Goal: Task Accomplishment & Management: Manage account settings

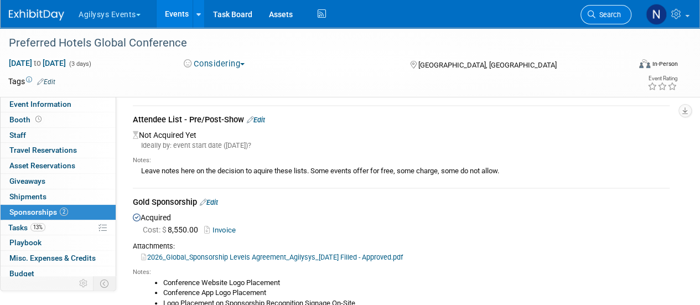
click at [597, 7] on link "Search" at bounding box center [606, 14] width 51 height 19
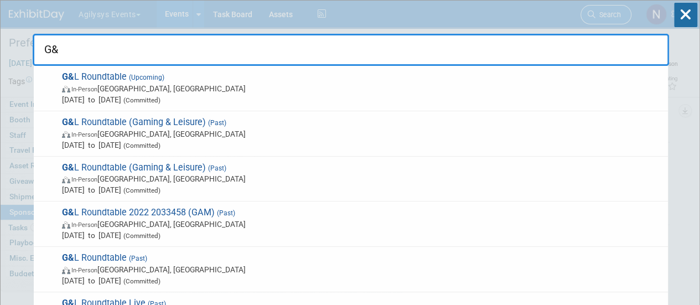
type input "G&L"
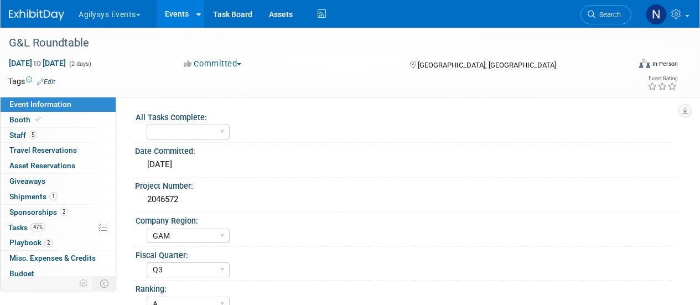
select select "GAM"
select select "Q3"
select select "A"
select select "Yes"
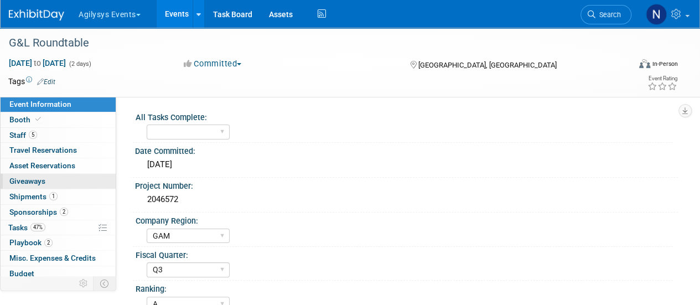
click at [49, 185] on link "0 Giveaways 0" at bounding box center [58, 181] width 115 height 15
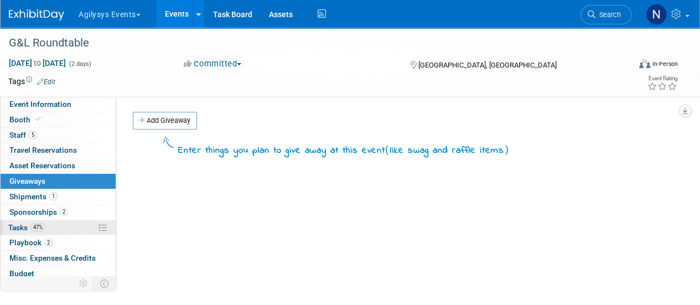
click at [51, 231] on link "47% Tasks 47%" at bounding box center [58, 227] width 115 height 15
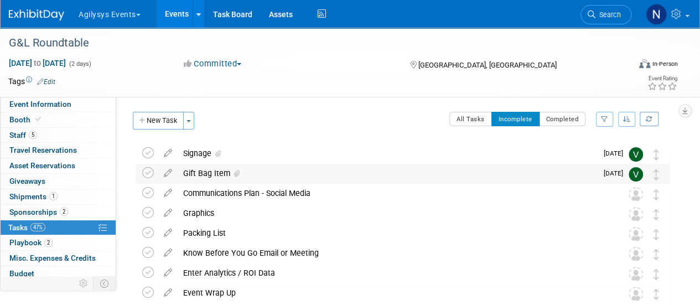
click at [216, 164] on div "Gift Bag Item" at bounding box center [388, 173] width 420 height 19
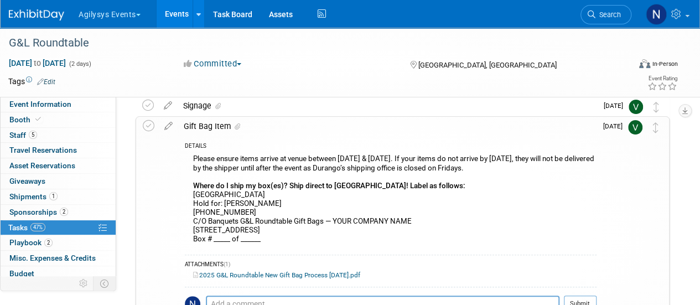
scroll to position [87, 0]
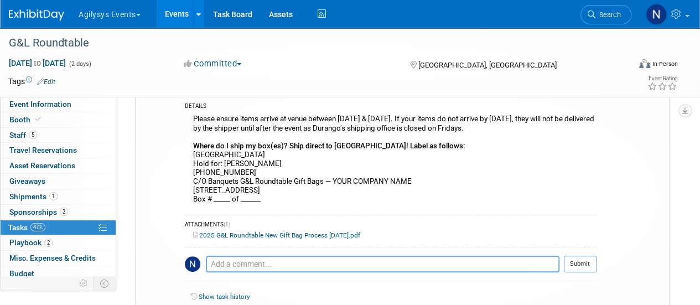
click at [311, 267] on textarea at bounding box center [383, 264] width 354 height 17
type textarea "Starbucks Gift Cards"
click at [574, 262] on button "Submit" at bounding box center [580, 264] width 33 height 17
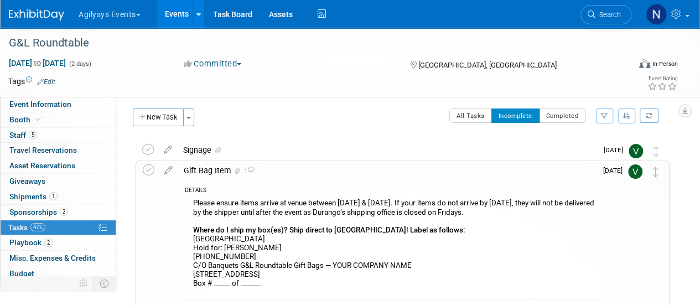
scroll to position [0, 0]
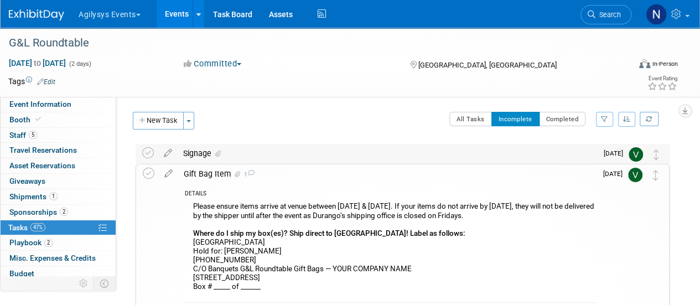
click at [422, 151] on div "Signage" at bounding box center [388, 153] width 420 height 19
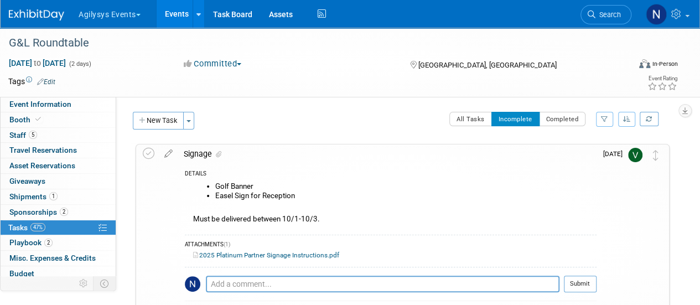
scroll to position [44, 0]
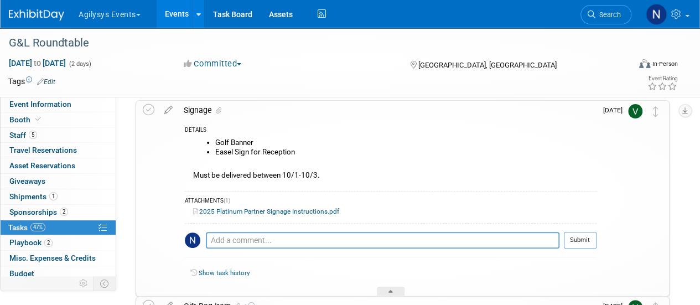
click at [322, 209] on link "2025 Platinum Partner Signage Instructions.pdf" at bounding box center [266, 212] width 146 height 8
click at [74, 205] on link "2 Sponsorships 2" at bounding box center [58, 212] width 115 height 15
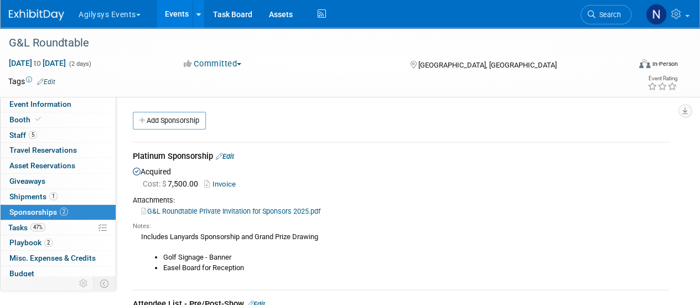
click at [308, 208] on link "G&L Roundtable Private Invitation for Sponsors 2025.pdf" at bounding box center [230, 211] width 179 height 8
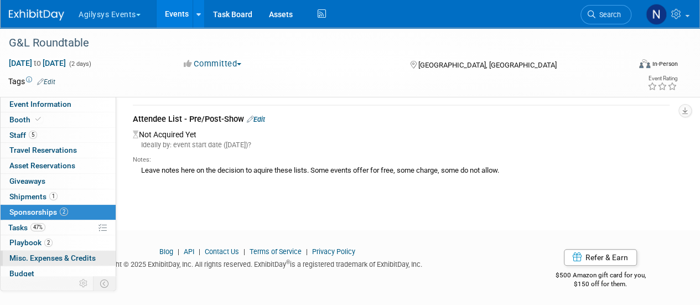
scroll to position [49, 0]
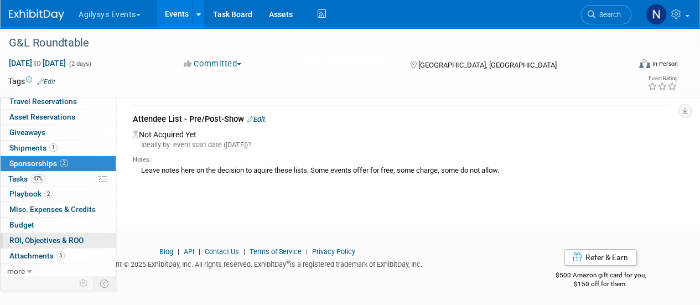
click at [42, 244] on link "0 ROI, Objectives & ROO 0" at bounding box center [58, 240] width 115 height 15
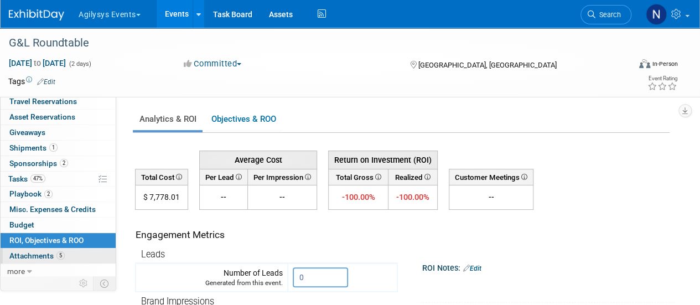
click at [49, 256] on span "Attachments 5" at bounding box center [36, 255] width 55 height 9
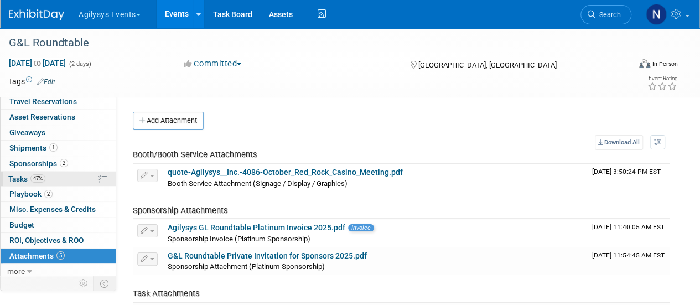
click at [55, 178] on link "47% Tasks 47%" at bounding box center [58, 179] width 115 height 15
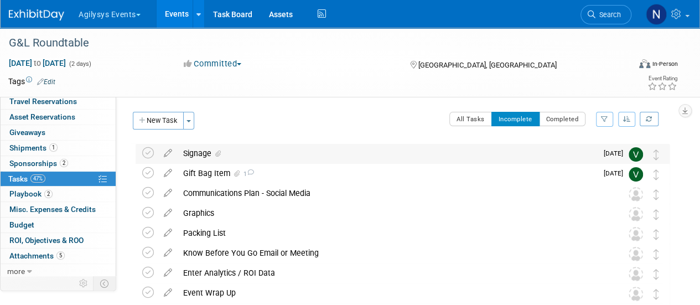
click at [204, 158] on div "Signage" at bounding box center [388, 153] width 420 height 19
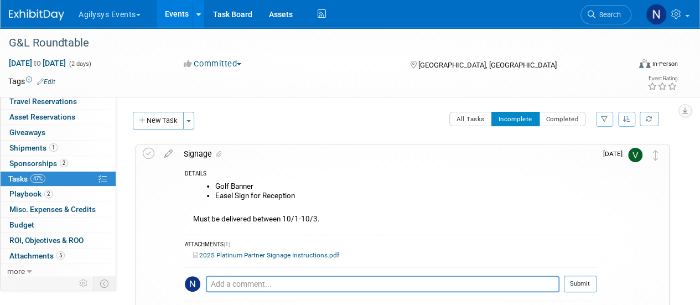
click at [276, 254] on link "2025 Platinum Partner Signage Instructions.pdf" at bounding box center [266, 255] width 146 height 8
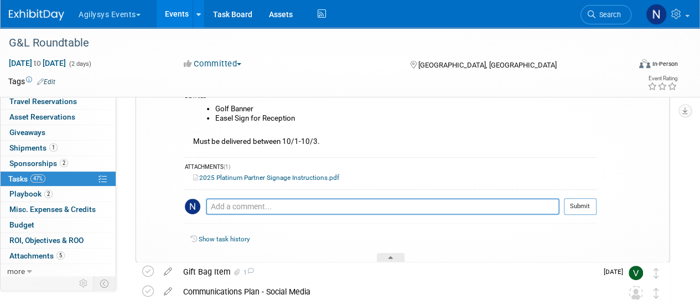
scroll to position [83, 0]
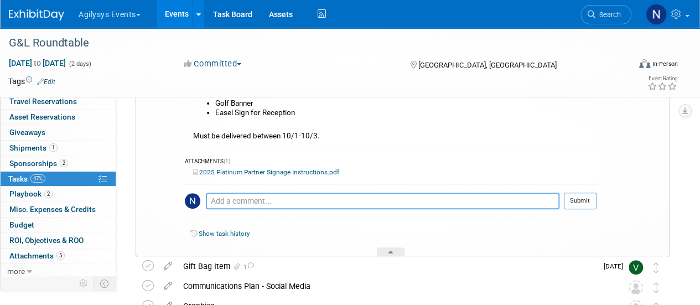
click at [377, 201] on textarea at bounding box center [383, 201] width 354 height 17
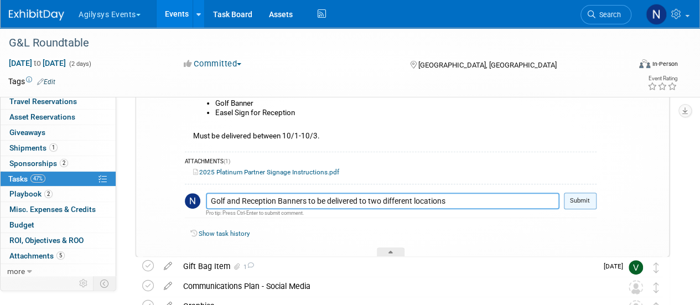
type textarea "Golf and Reception Banners to be delivered to two different locations"
click at [572, 202] on button "Submit" at bounding box center [580, 201] width 33 height 17
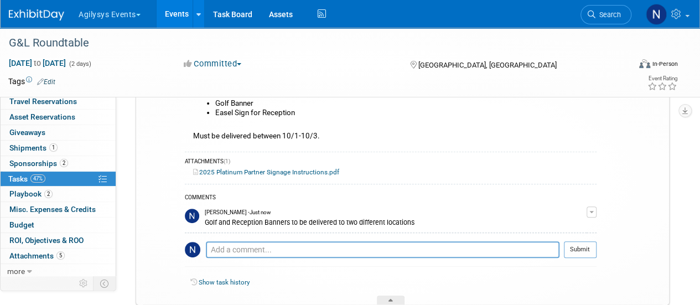
scroll to position [0, 0]
